Goal: Download file/media

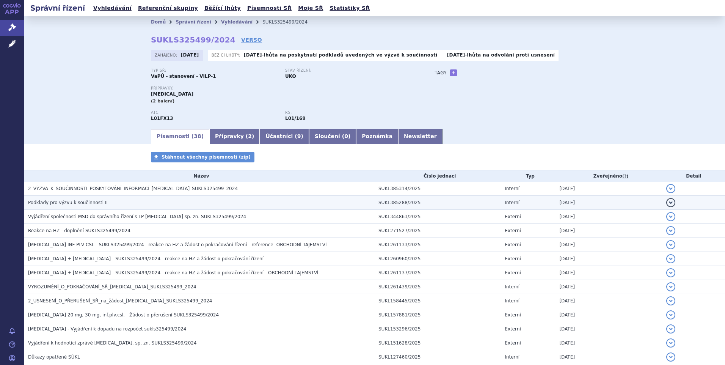
click at [83, 204] on span "Podklady pro výzvu k součinnosti II" at bounding box center [68, 202] width 80 height 5
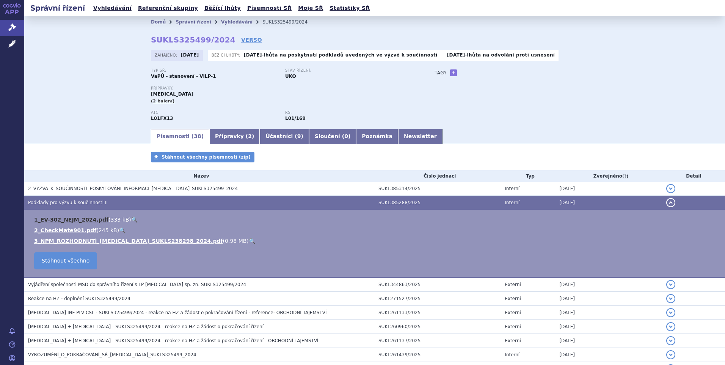
click at [62, 221] on link "1_EV-302_NEJM_2024.pdf" at bounding box center [71, 220] width 74 height 6
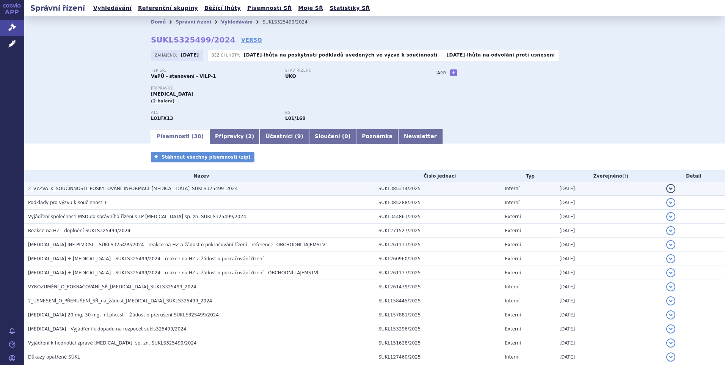
drag, startPoint x: 0, startPoint y: 0, endPoint x: 94, endPoint y: 189, distance: 211.4
click at [94, 189] on span "2_VÝZVA_K_SOUČINNOSTI_POSKYTOVÁNÍ_INFORMACÍ_[MEDICAL_DATA]_SUKLS325499_2024" at bounding box center [133, 188] width 210 height 5
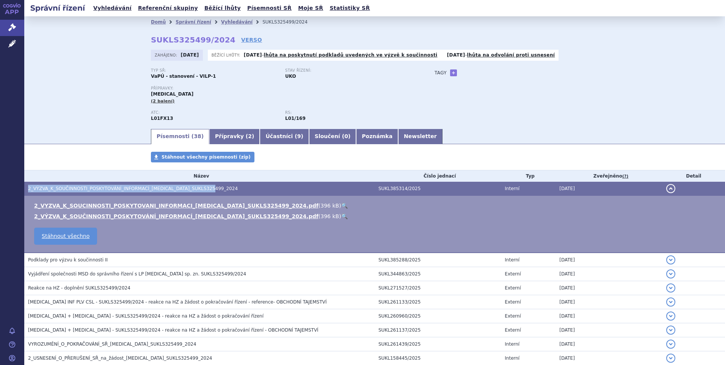
click at [94, 189] on span "2_VÝZVA_K_SOUČINNOSTI_POSKYTOVÁNÍ_INFORMACÍ_[MEDICAL_DATA]_SUKLS325499_2024" at bounding box center [133, 188] width 210 height 5
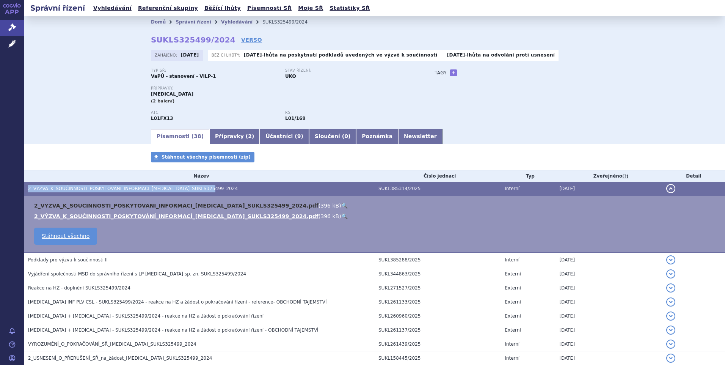
click at [168, 205] on link "2_VYZVA_K_SOUCINNOSTI_POSKYTOVANI_INFORMACI_[MEDICAL_DATA]_SUKLS325499_2024.pdf" at bounding box center [176, 206] width 285 height 6
